Goal: Task Accomplishment & Management: Complete application form

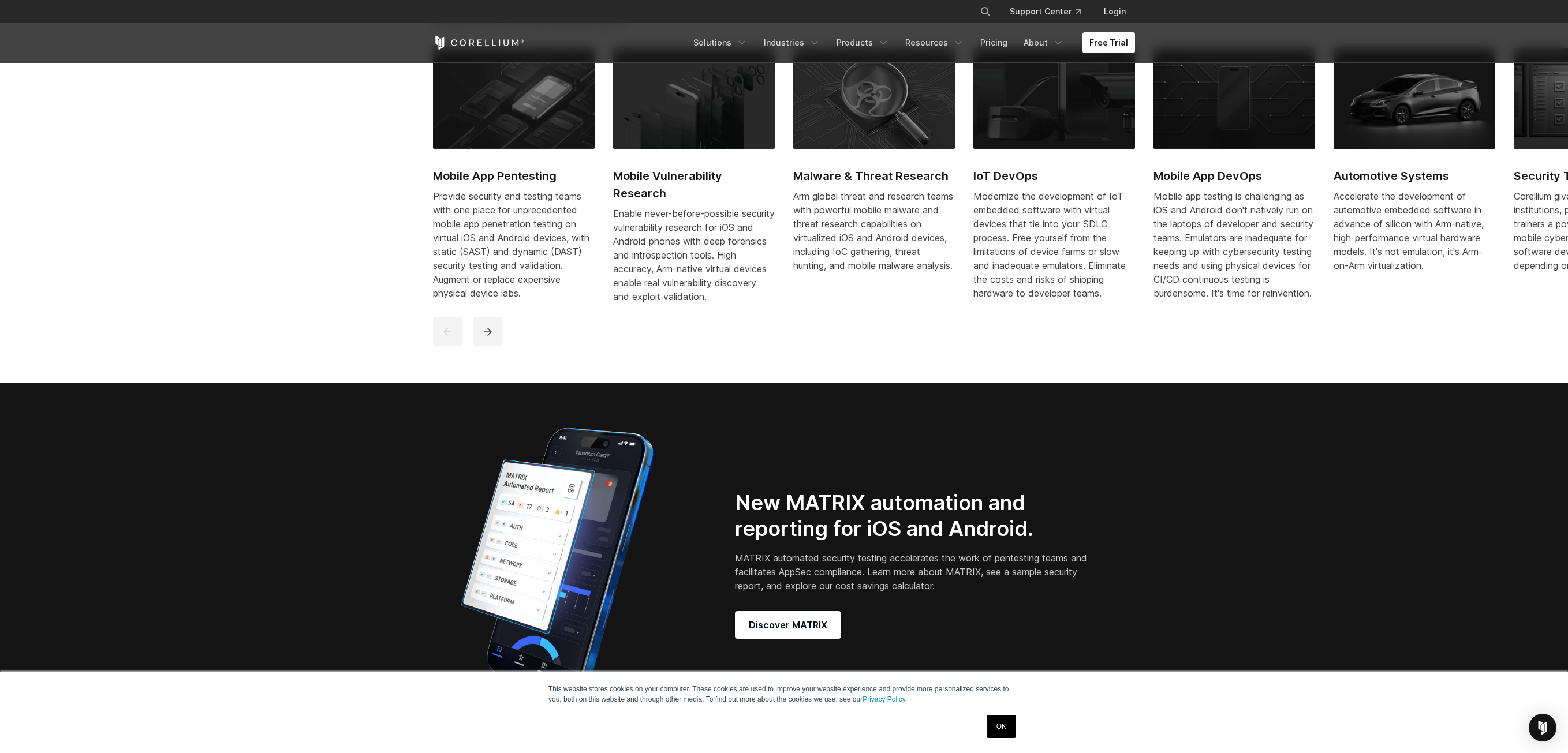
scroll to position [834, 0]
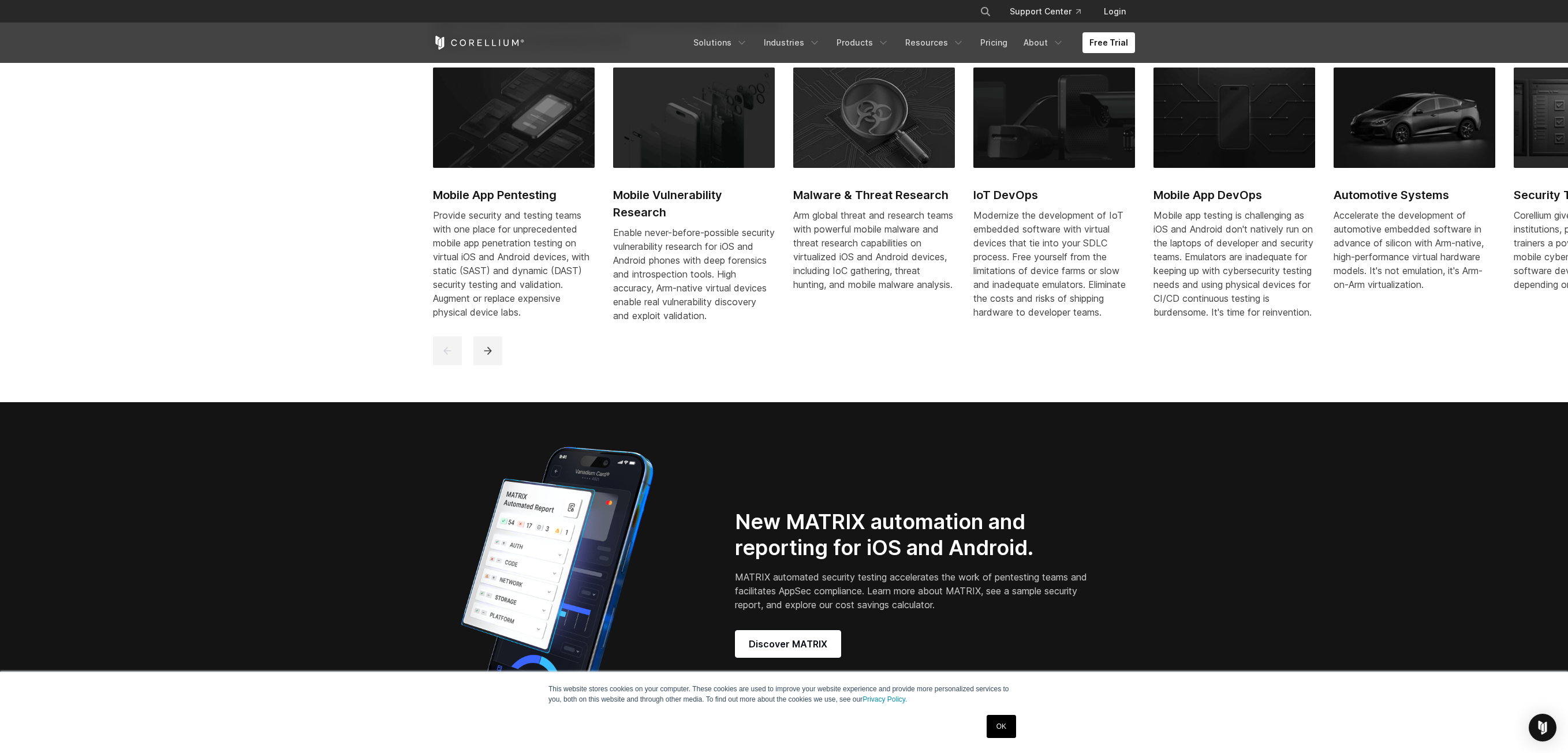
click at [783, 638] on div "New MATRIX automation and reporting for iOS and Android. MATRIX automated secur…" at bounding box center [927, 584] width 384 height 149
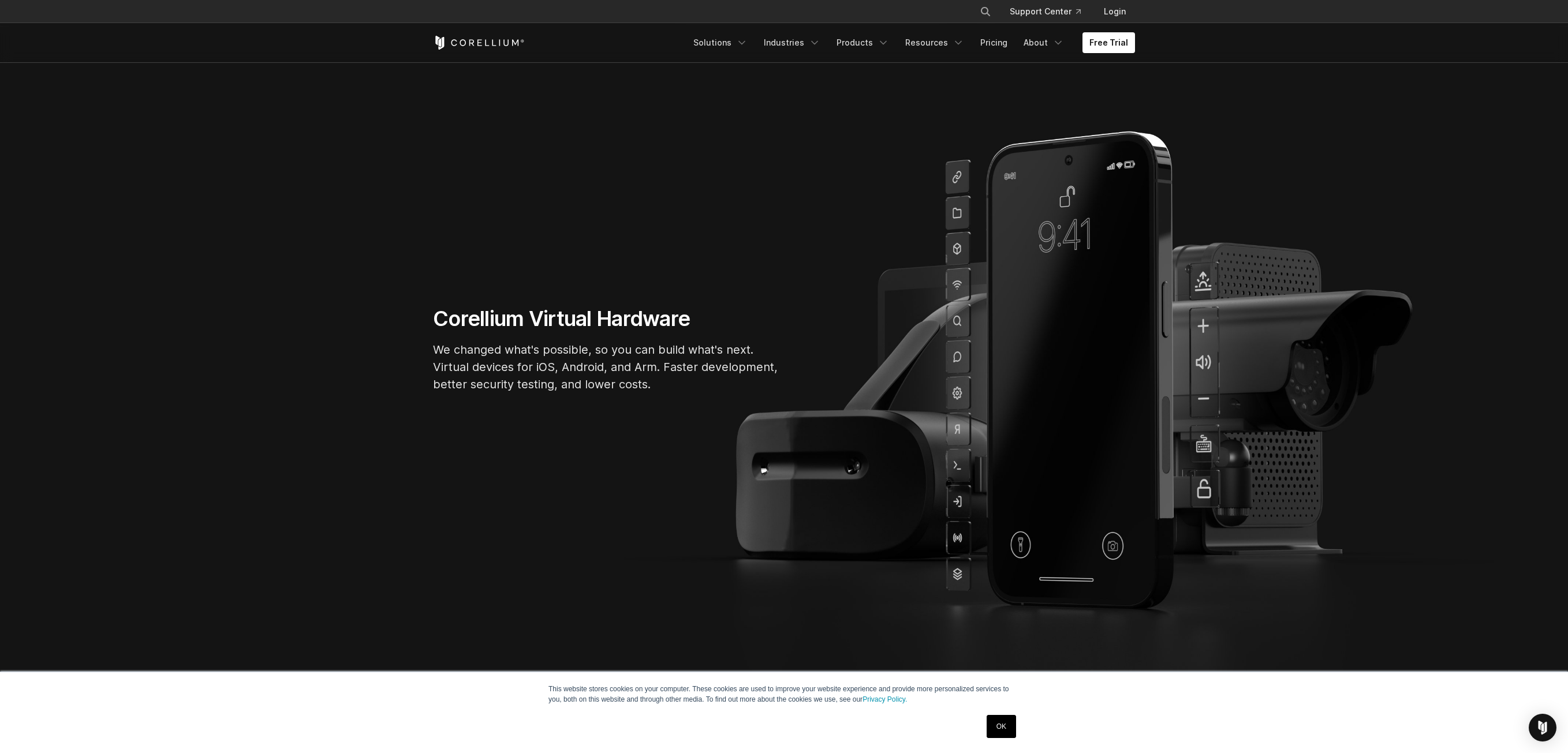
scroll to position [0, 0]
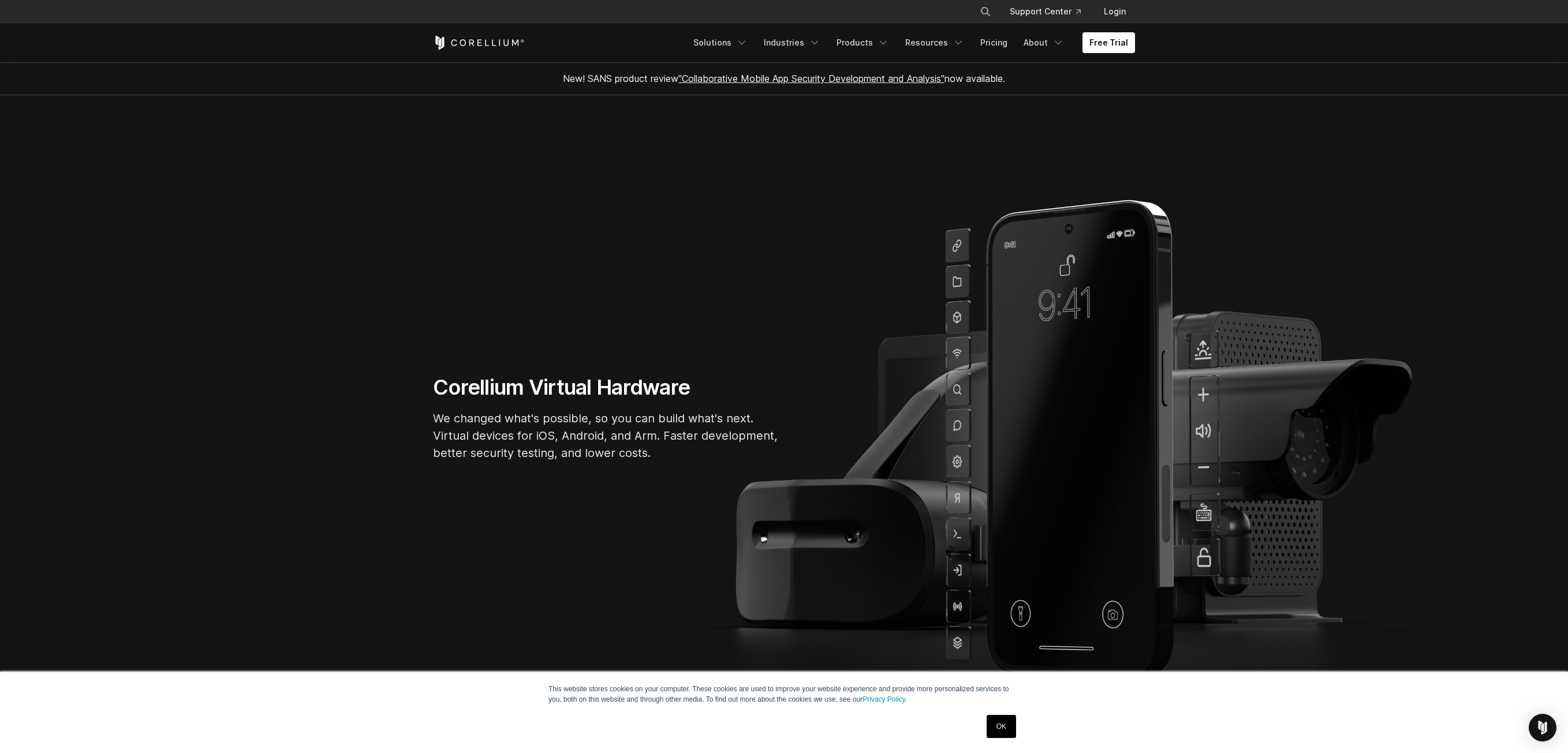
click at [944, 82] on link ""Collaborative Mobile App Security Development and Analysis"" at bounding box center [812, 78] width 266 height 12
click at [850, 78] on link ""Collaborative Mobile App Security Development and Analysis"" at bounding box center [812, 78] width 266 height 12
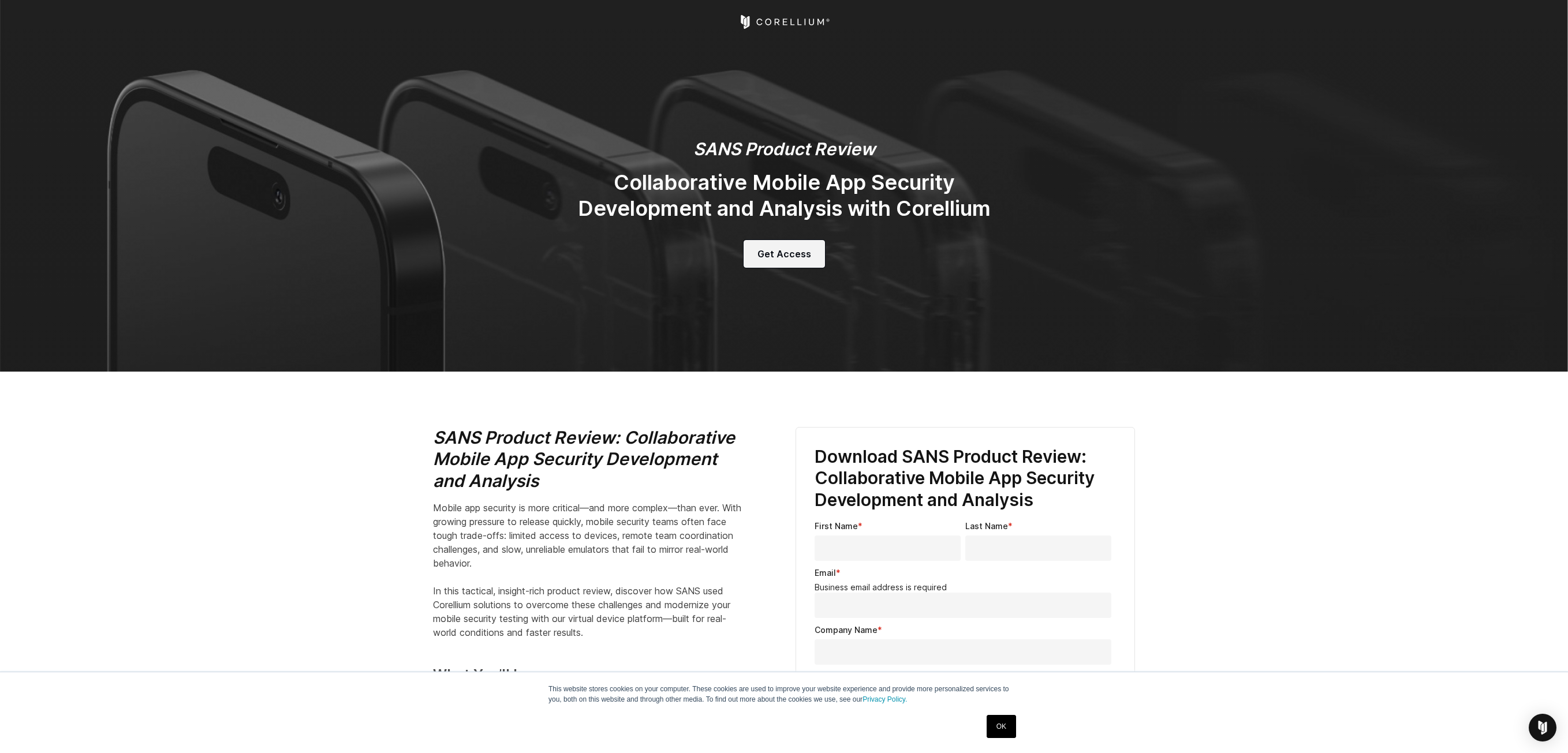
click at [787, 256] on span "Get Access" at bounding box center [784, 254] width 53 height 14
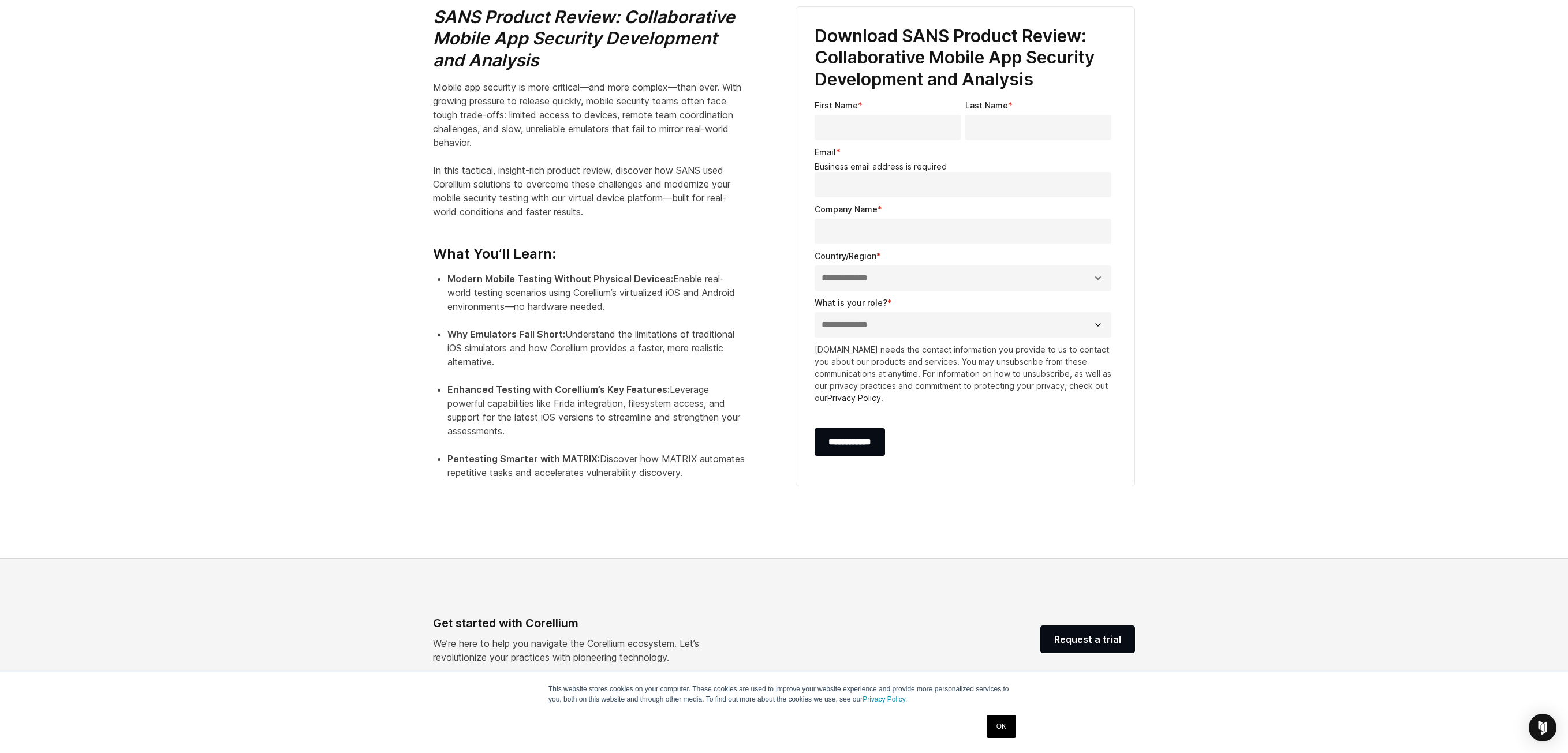
scroll to position [427, 0]
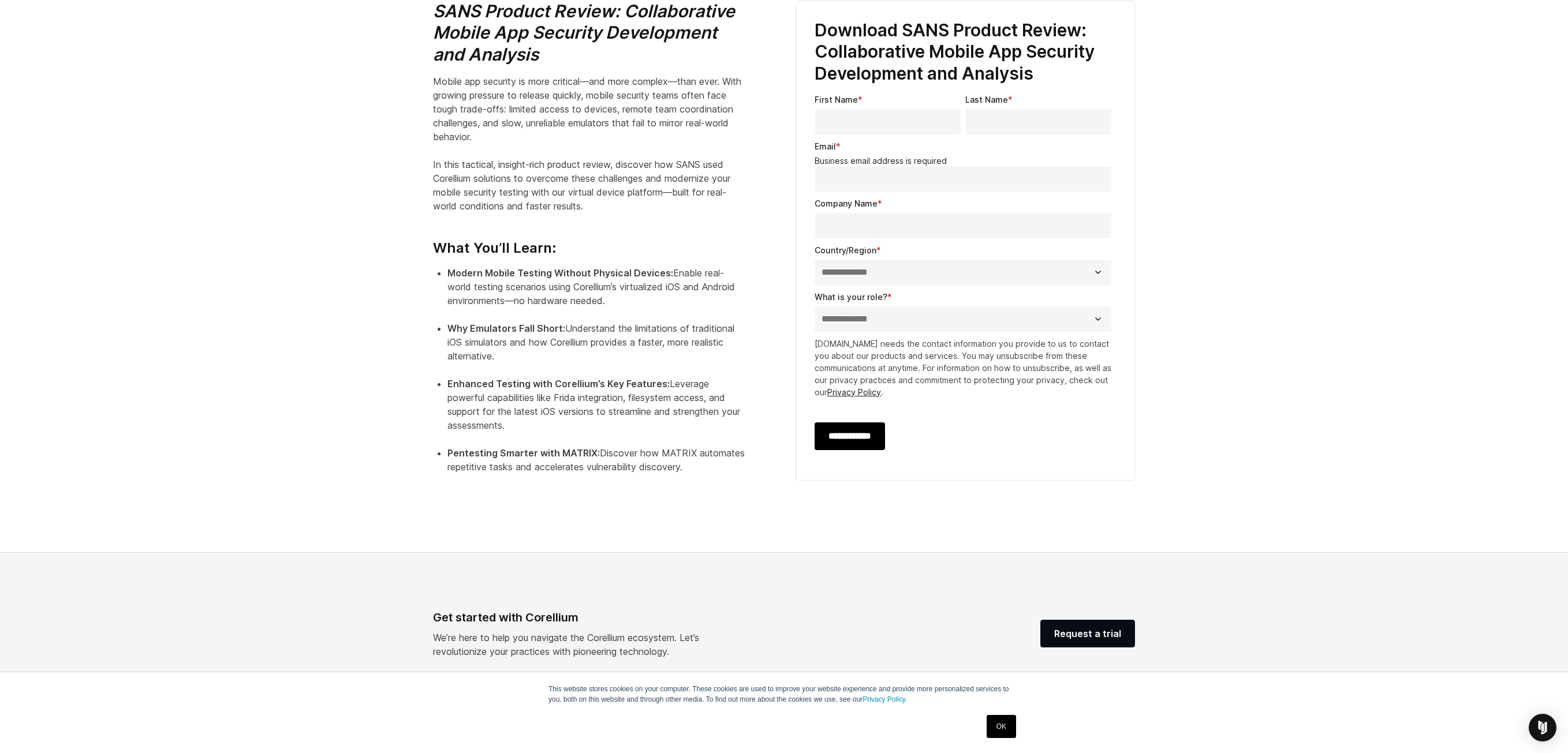
click at [844, 441] on input "**********" at bounding box center [850, 436] width 71 height 28
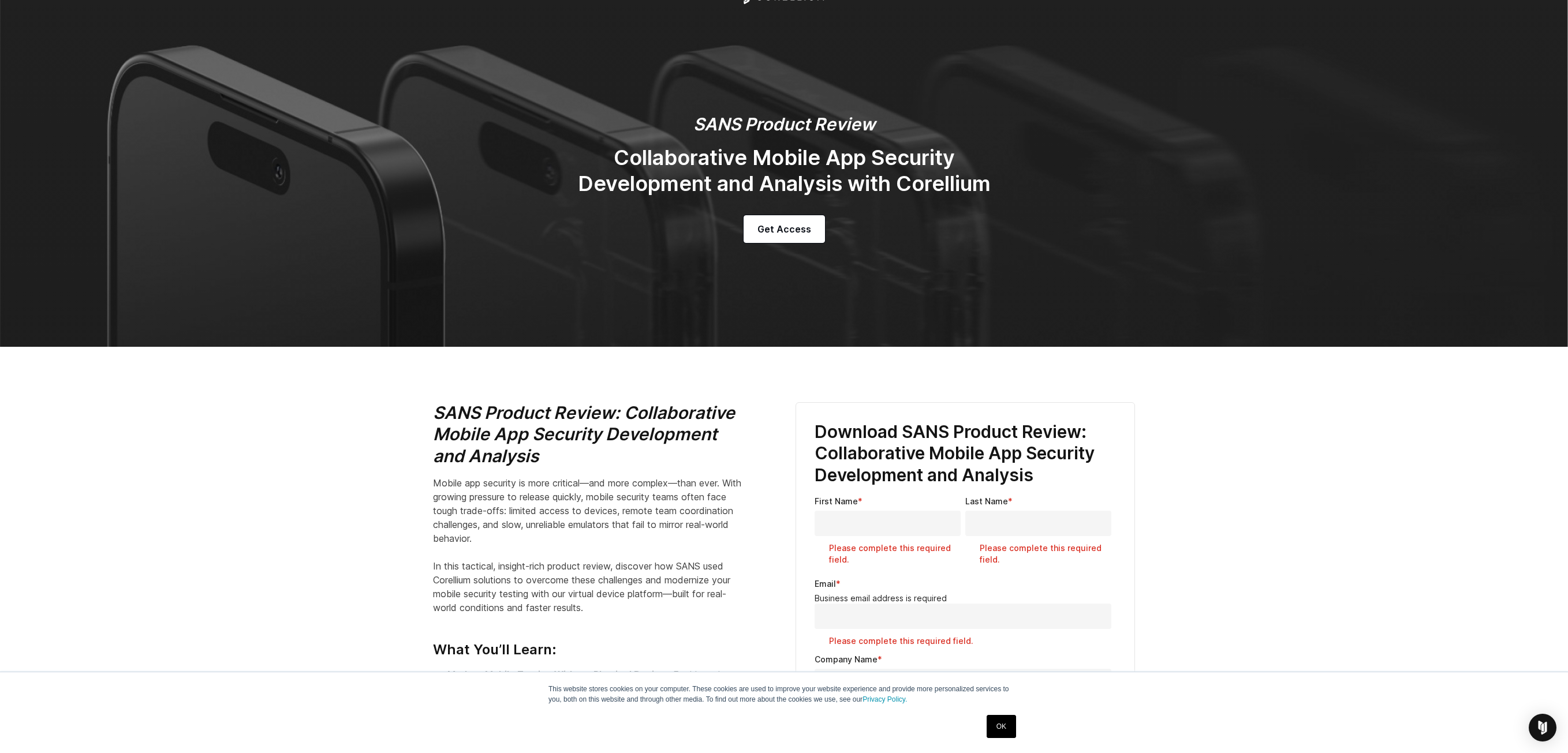
scroll to position [0, 0]
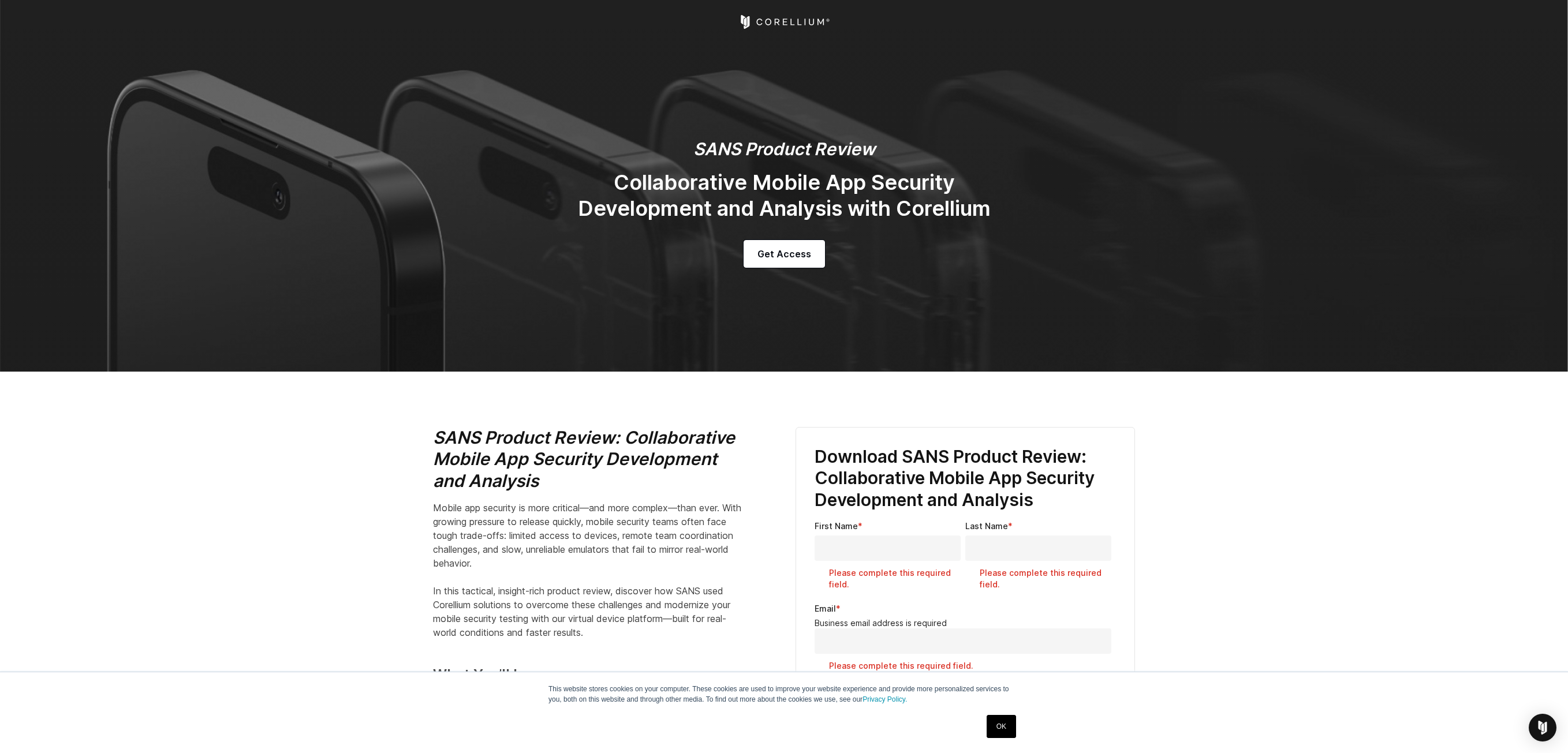
drag, startPoint x: 509, startPoint y: 191, endPoint x: 427, endPoint y: 171, distance: 84.4
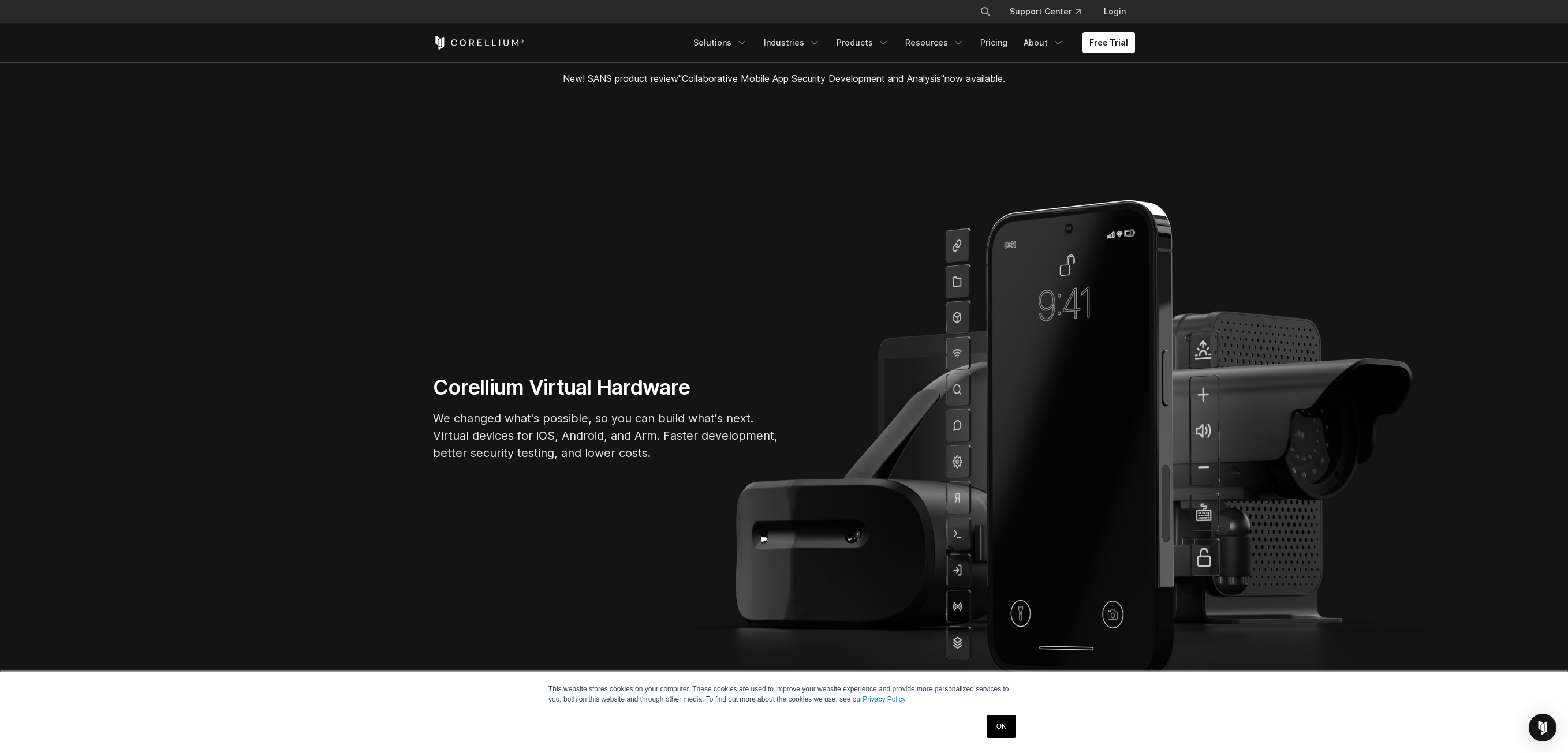
click at [866, 72] on link ""Collaborative Mobile App Security Development and Analysis"" at bounding box center [812, 78] width 266 height 12
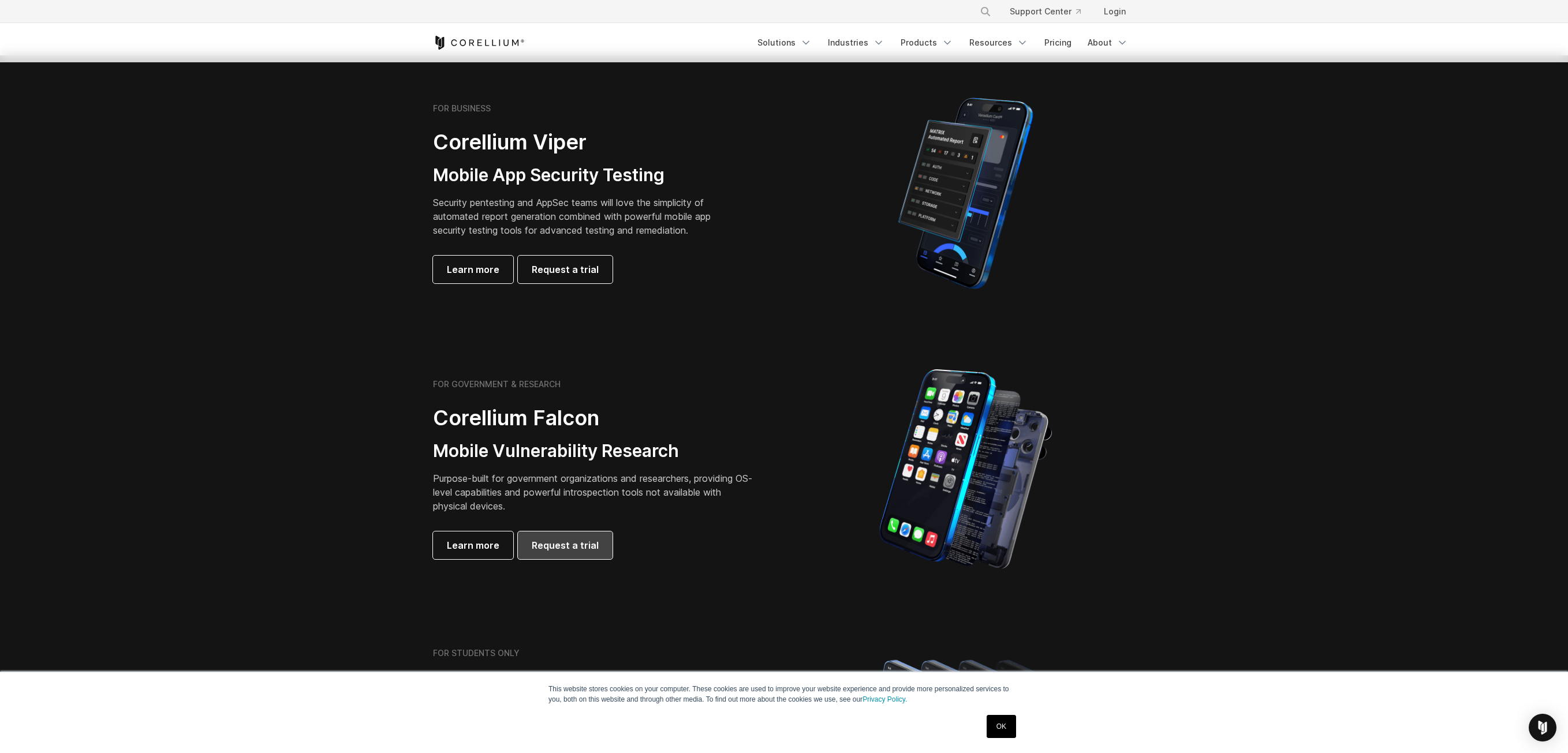
scroll to position [153, 0]
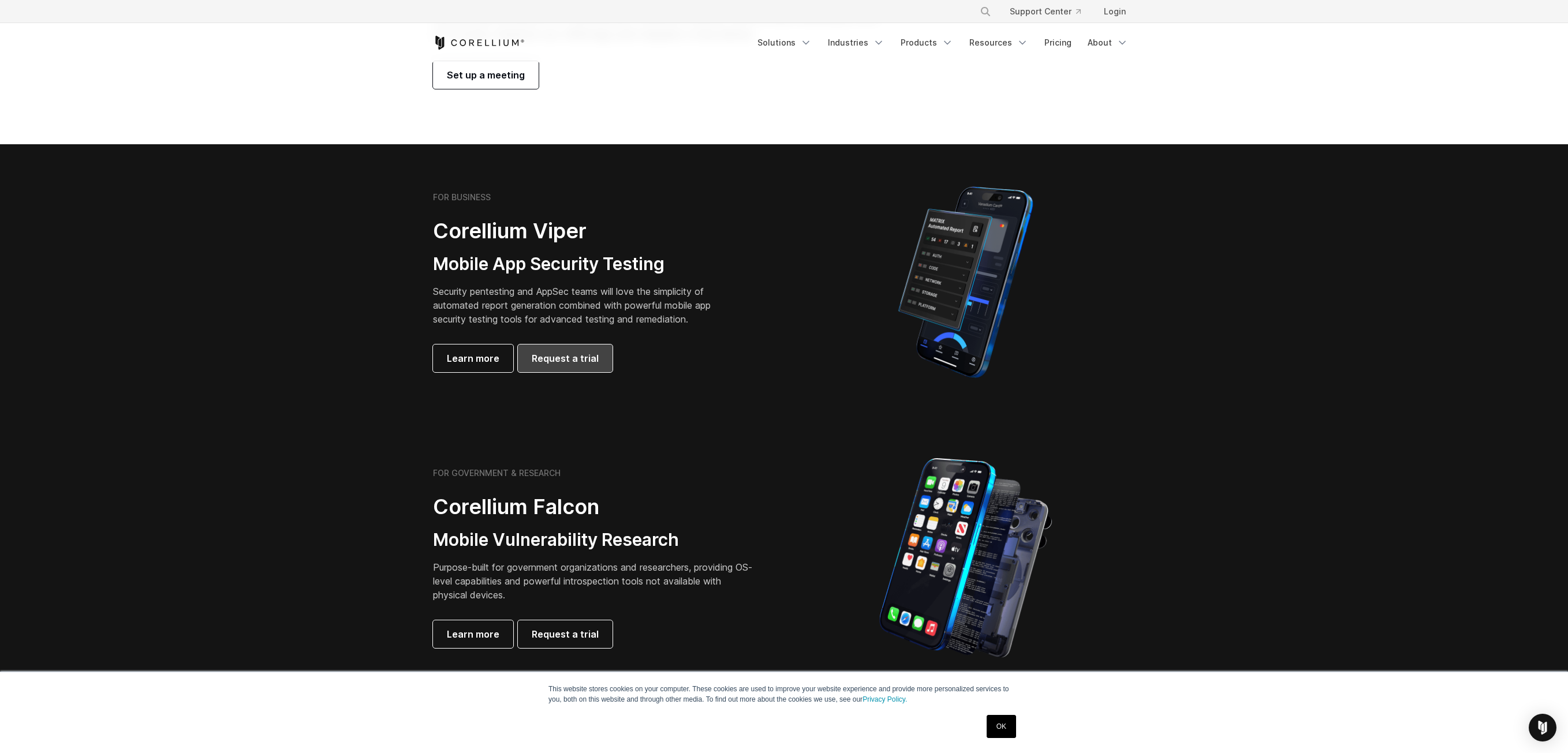
click at [553, 371] on link "Request a trial" at bounding box center [565, 358] width 94 height 28
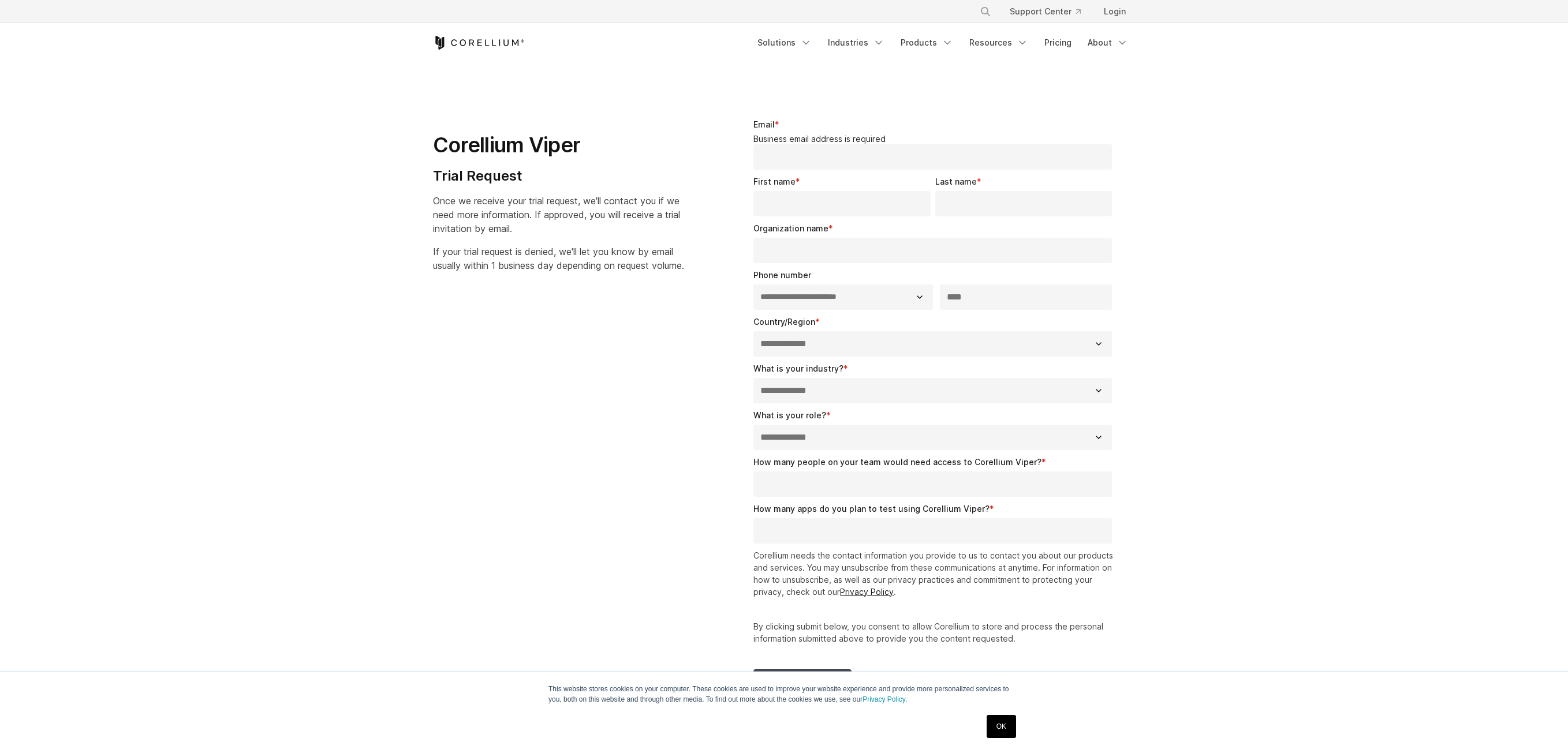
select select "**"
